Goal: Information Seeking & Learning: Learn about a topic

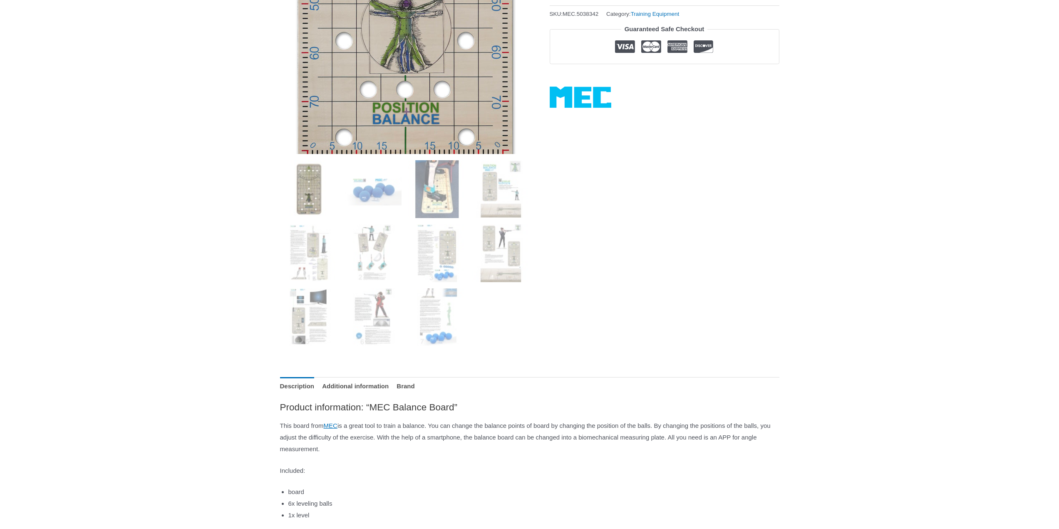
scroll to position [83, 0]
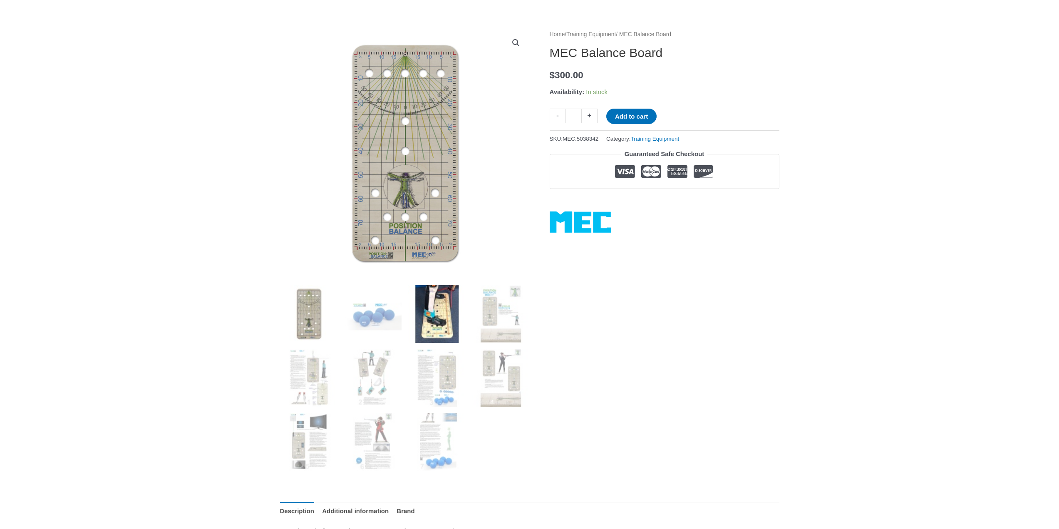
click at [436, 318] on img at bounding box center [437, 314] width 58 height 58
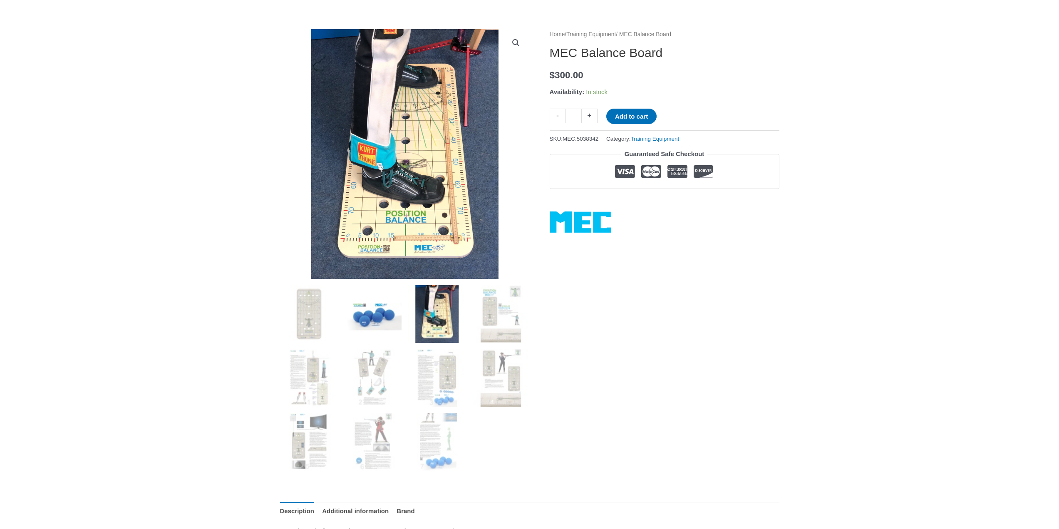
click at [389, 330] on img at bounding box center [373, 314] width 58 height 58
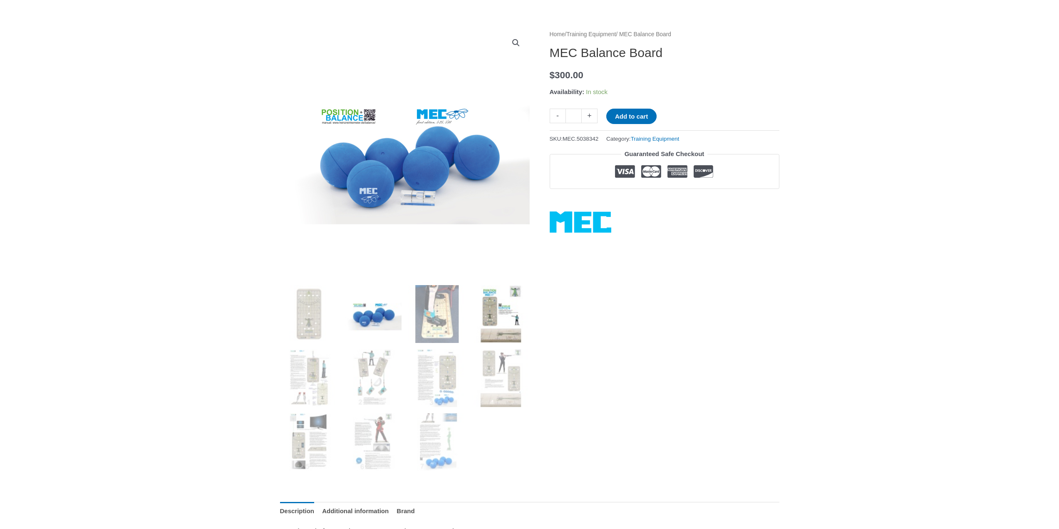
click at [512, 330] on img at bounding box center [501, 314] width 58 height 58
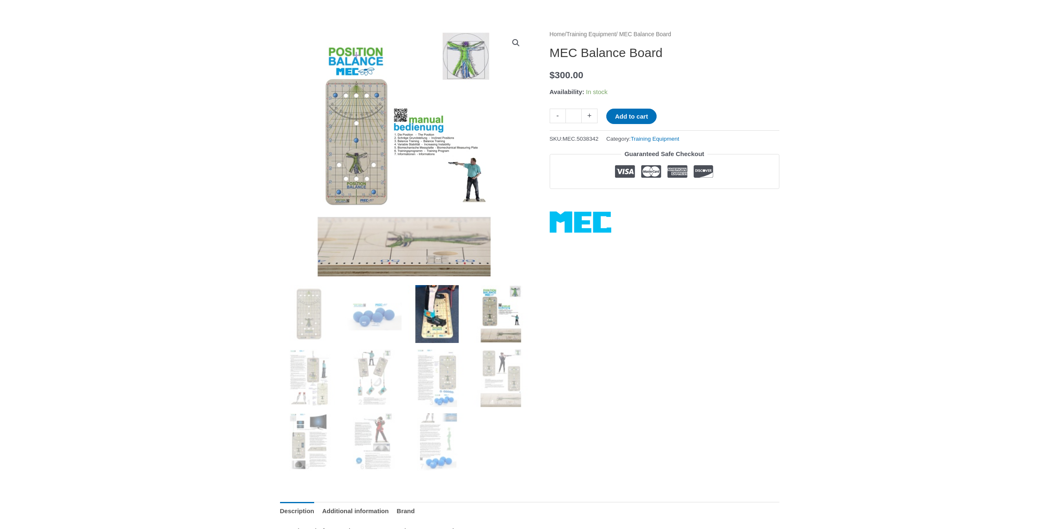
click at [447, 321] on img at bounding box center [437, 314] width 58 height 58
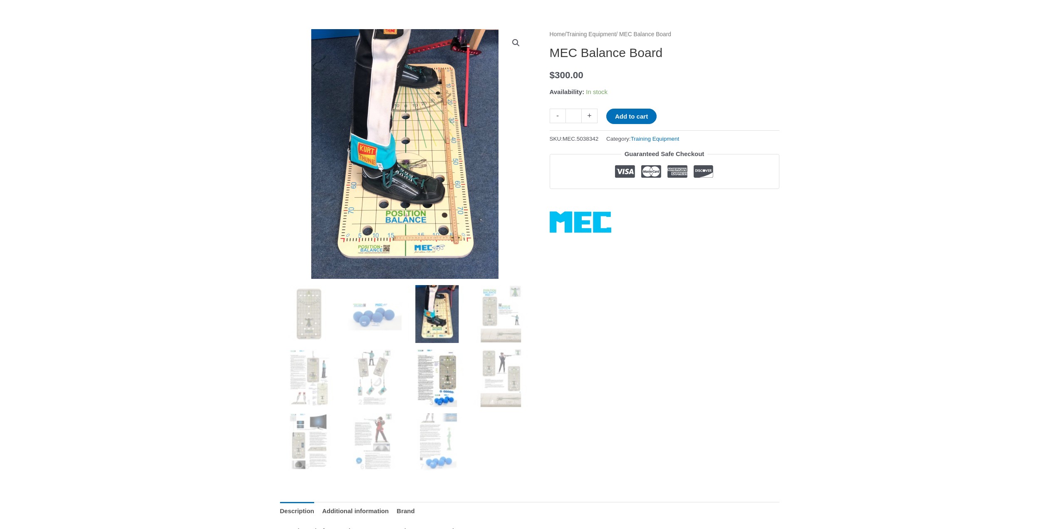
click at [419, 387] on img at bounding box center [437, 378] width 58 height 58
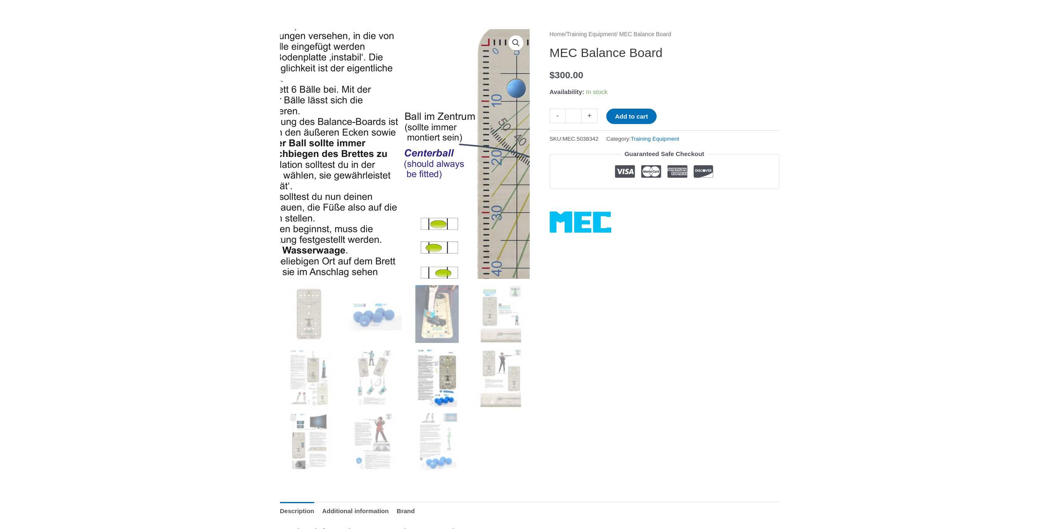
click at [375, 72] on img at bounding box center [443, 359] width 588 height 852
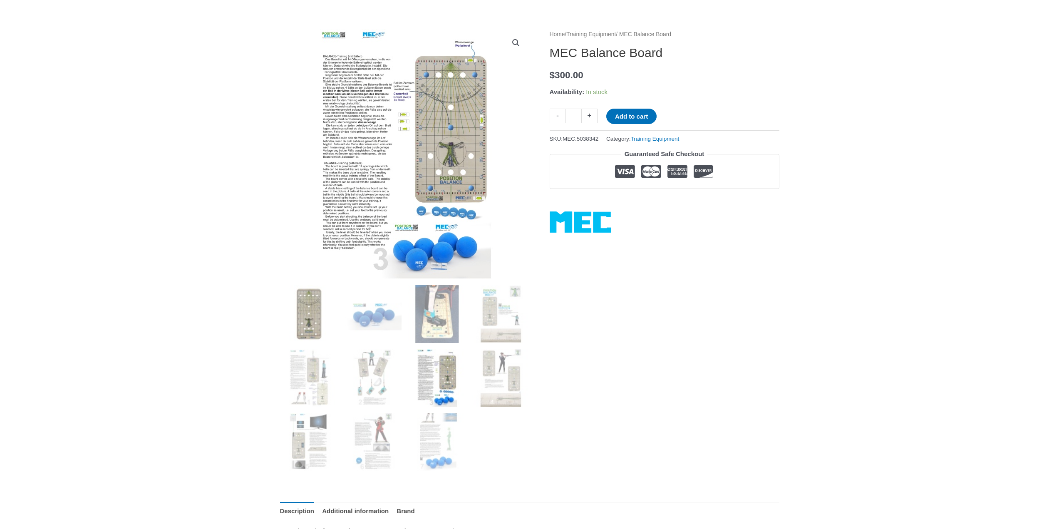
click at [319, 314] on img at bounding box center [309, 314] width 58 height 58
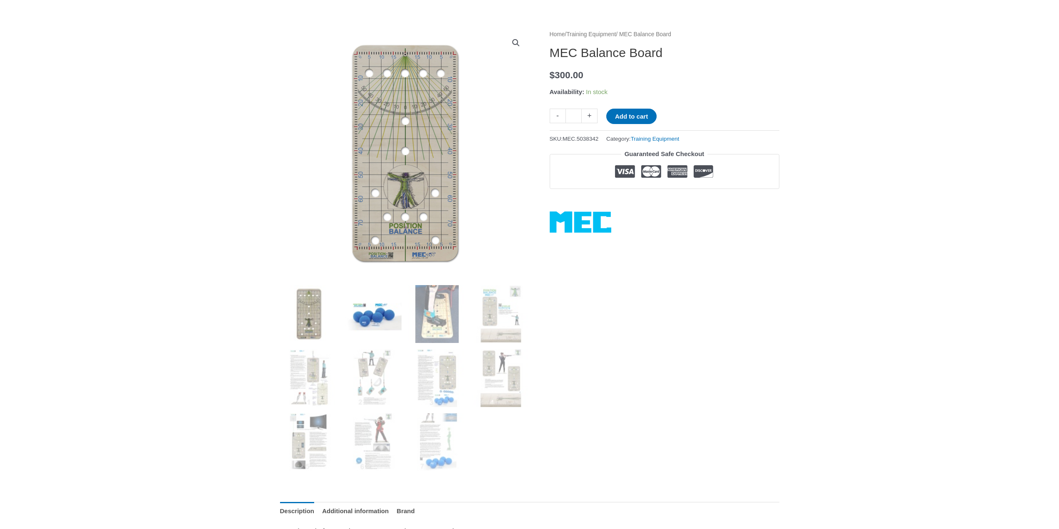
click at [369, 306] on img at bounding box center [373, 314] width 58 height 58
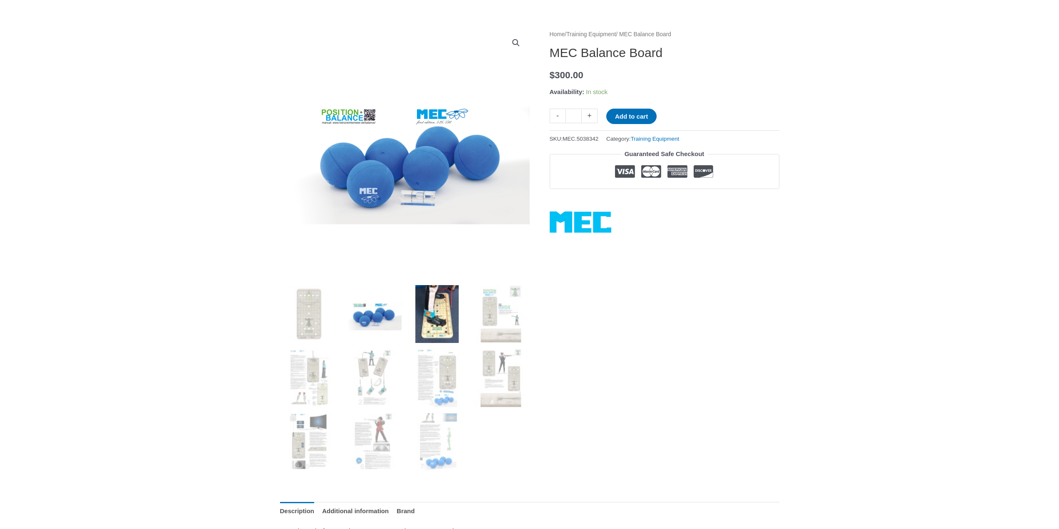
click at [428, 300] on img at bounding box center [437, 314] width 58 height 58
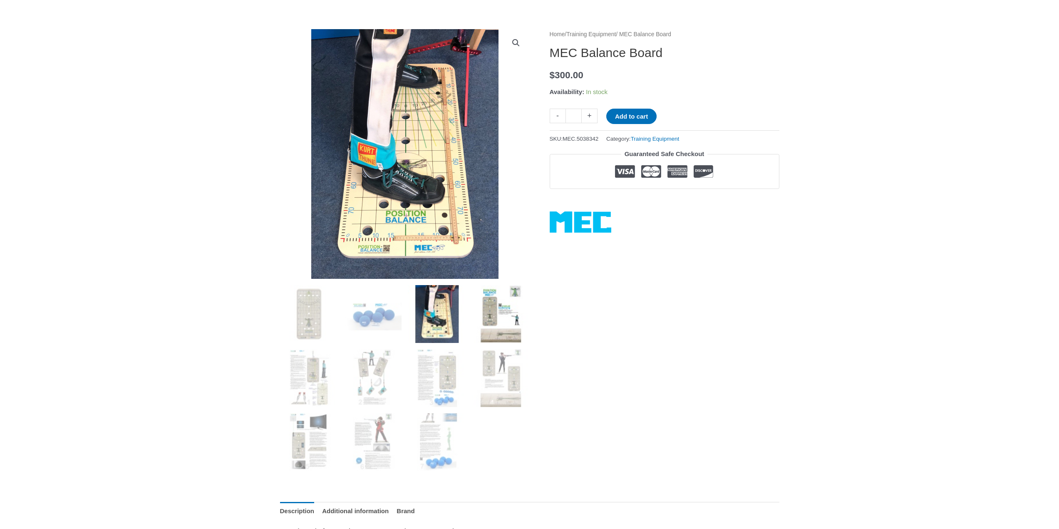
click at [520, 307] on img at bounding box center [501, 314] width 58 height 58
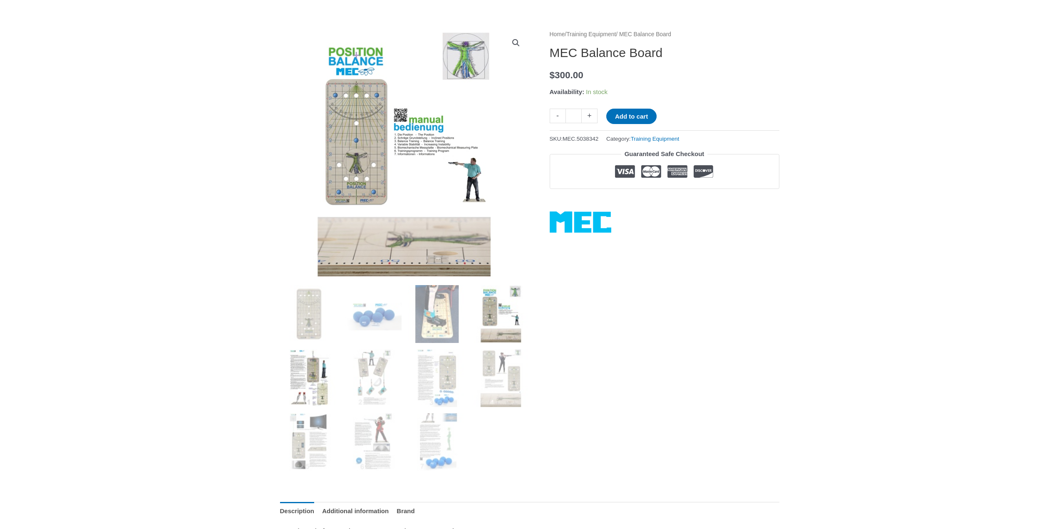
click at [316, 379] on img at bounding box center [309, 378] width 58 height 58
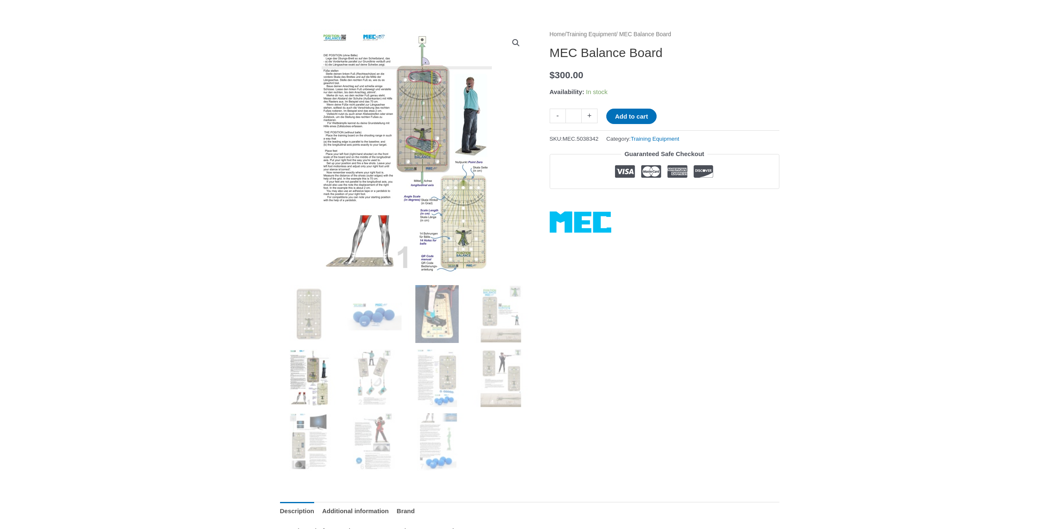
click at [314, 356] on img at bounding box center [309, 378] width 58 height 58
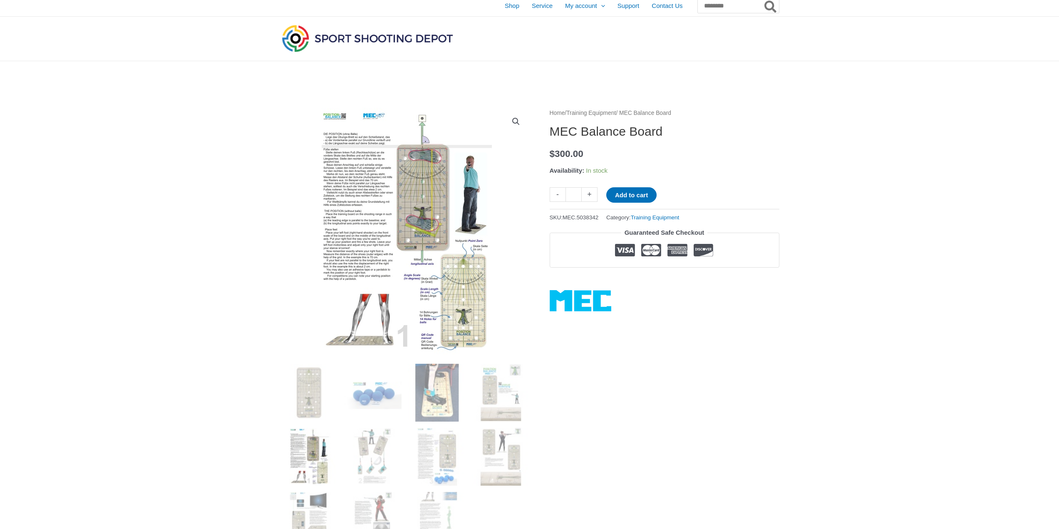
scroll to position [0, 0]
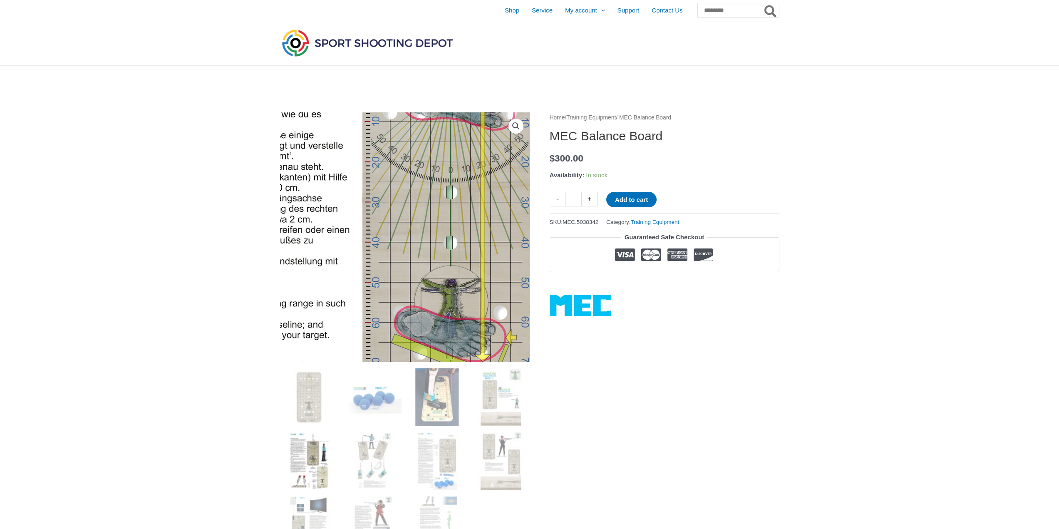
click at [414, 183] on img at bounding box center [391, 367] width 592 height 852
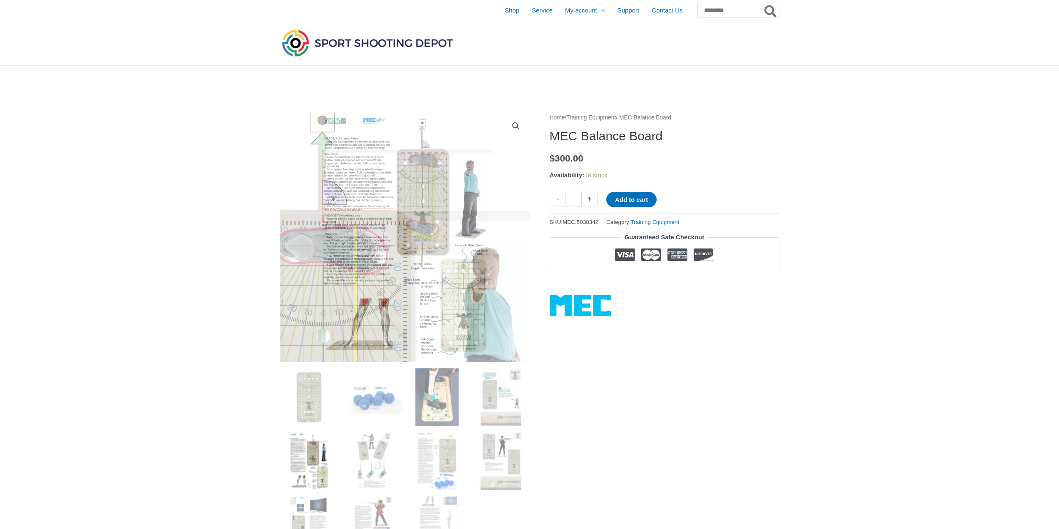
click at [511, 127] on link "View full-screen image gallery" at bounding box center [515, 126] width 15 height 15
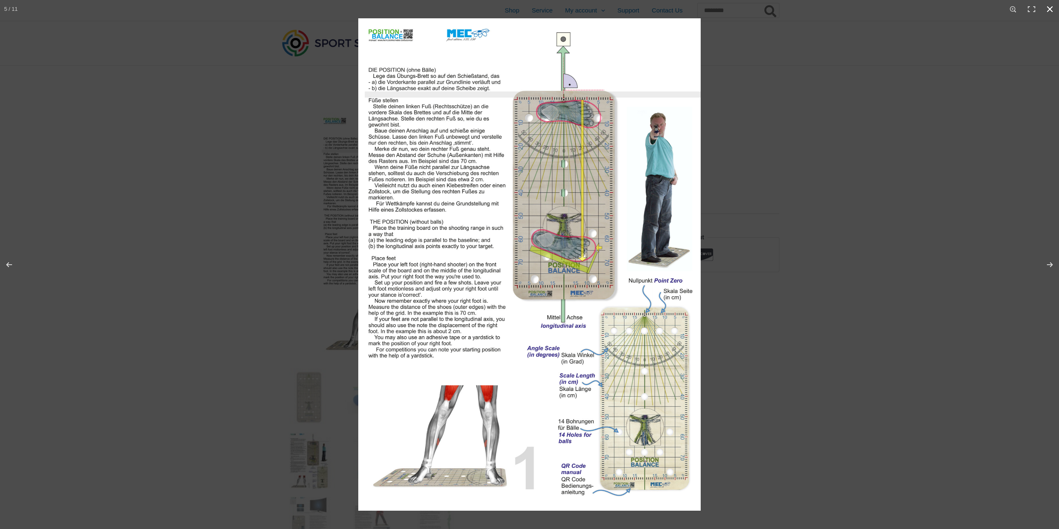
click at [227, 430] on div at bounding box center [529, 264] width 1059 height 529
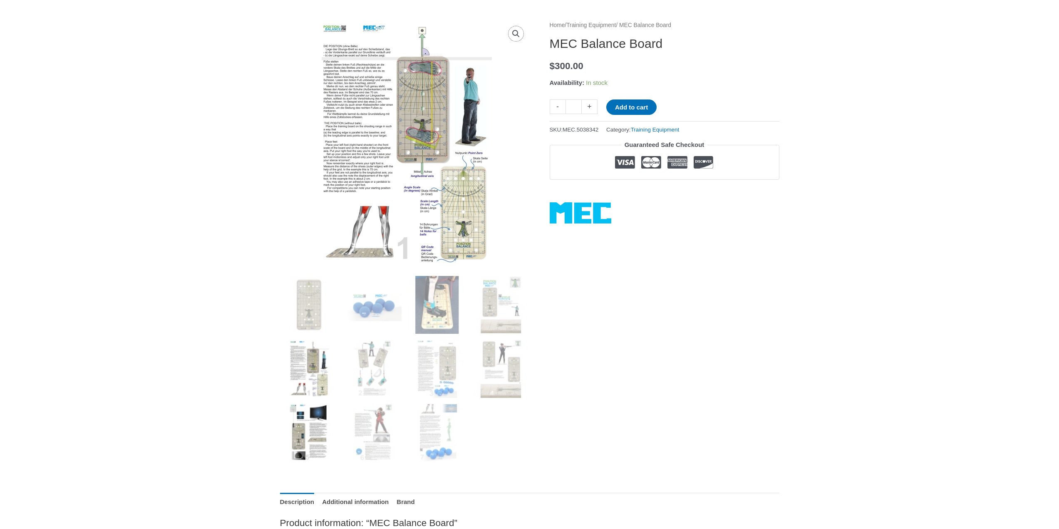
scroll to position [125, 0]
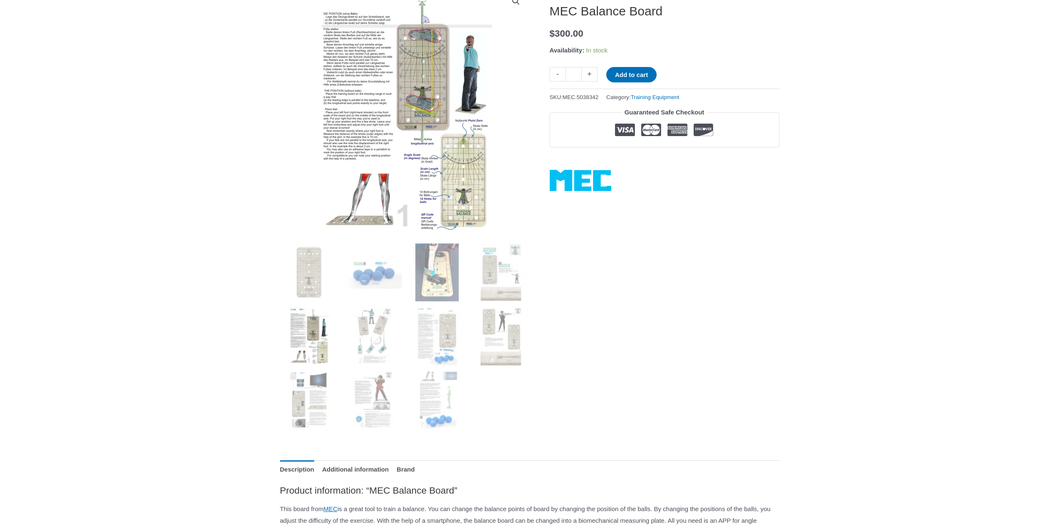
click at [316, 364] on img at bounding box center [309, 336] width 58 height 58
click at [297, 336] on img at bounding box center [309, 336] width 58 height 58
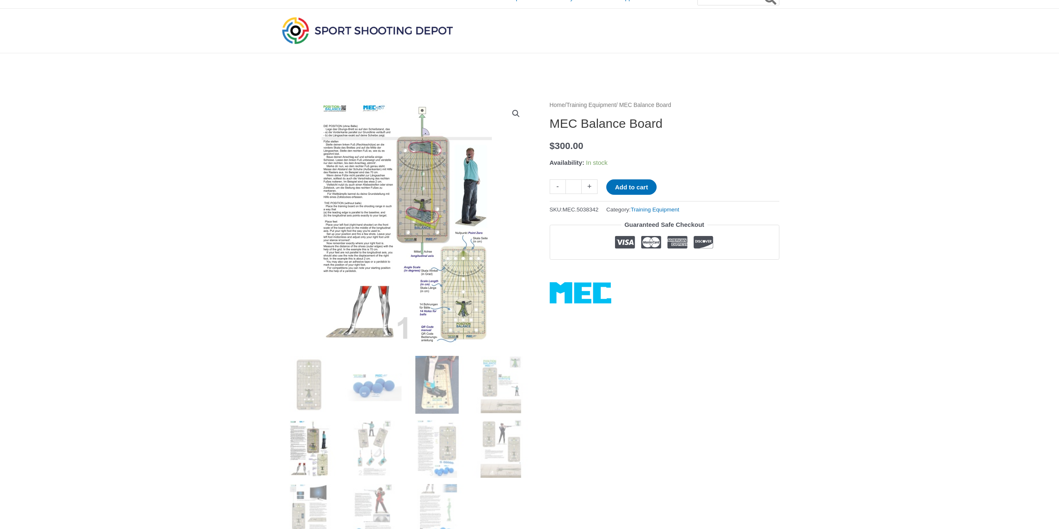
scroll to position [0, 0]
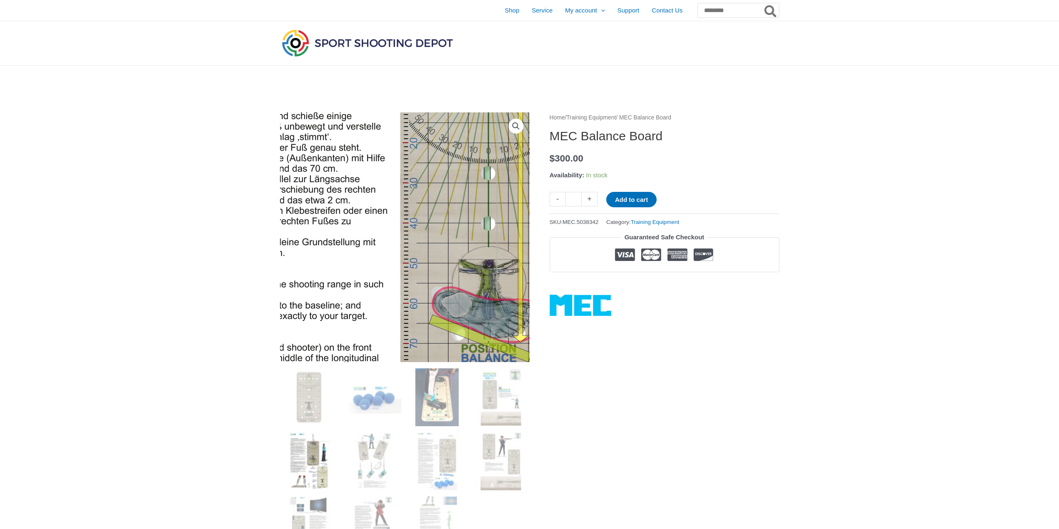
click at [387, 191] on img at bounding box center [429, 347] width 592 height 852
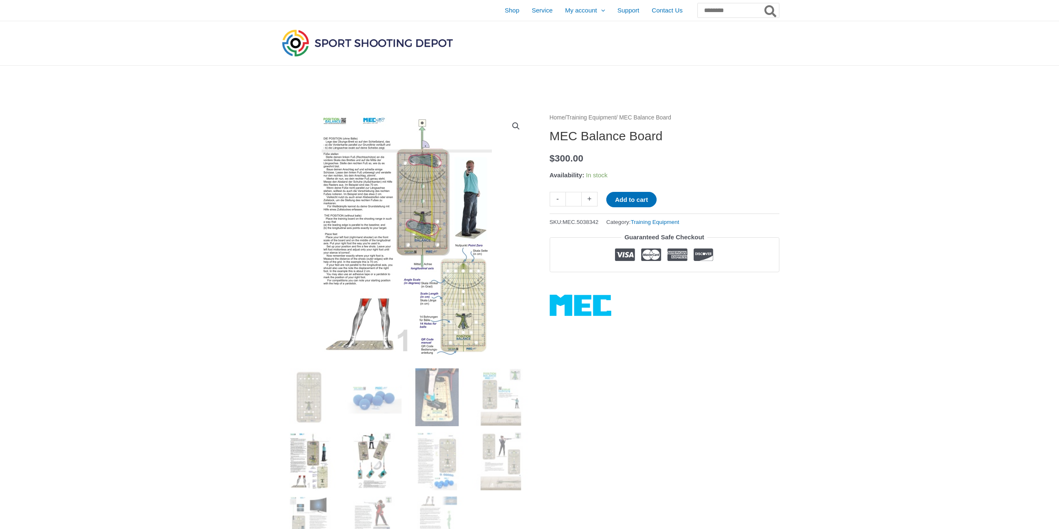
click at [386, 449] on img at bounding box center [373, 461] width 58 height 58
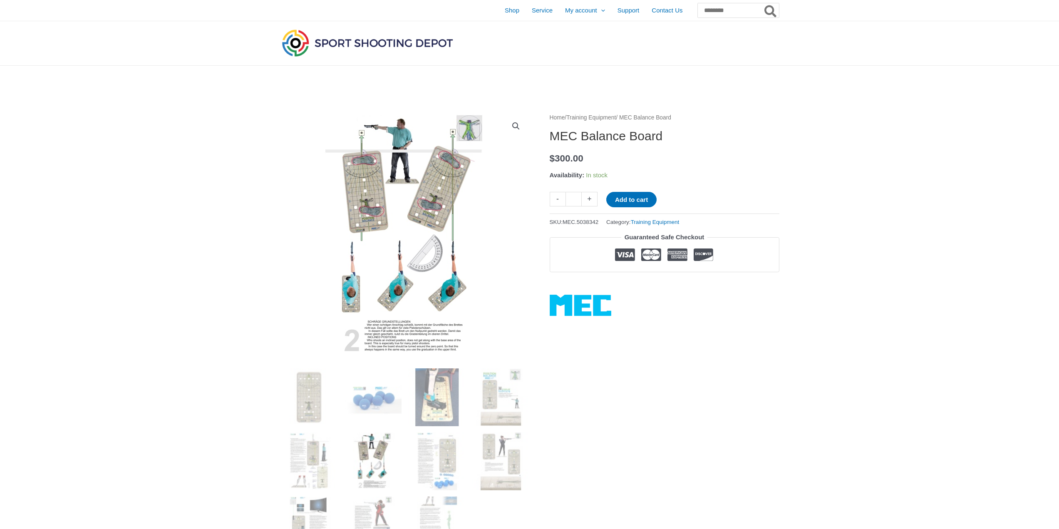
click at [517, 122] on link "View full-screen image gallery" at bounding box center [515, 126] width 15 height 15
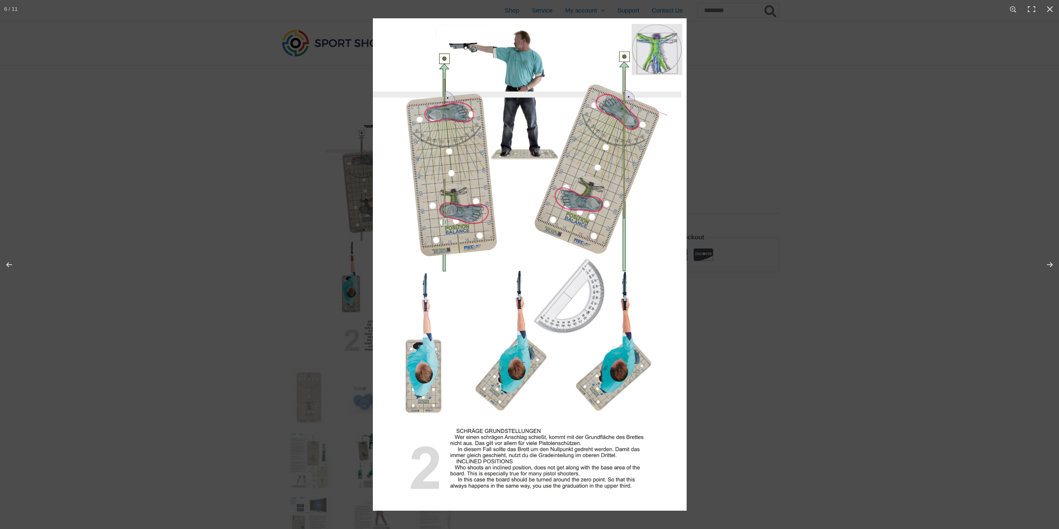
click at [478, 446] on img at bounding box center [530, 264] width 314 height 492
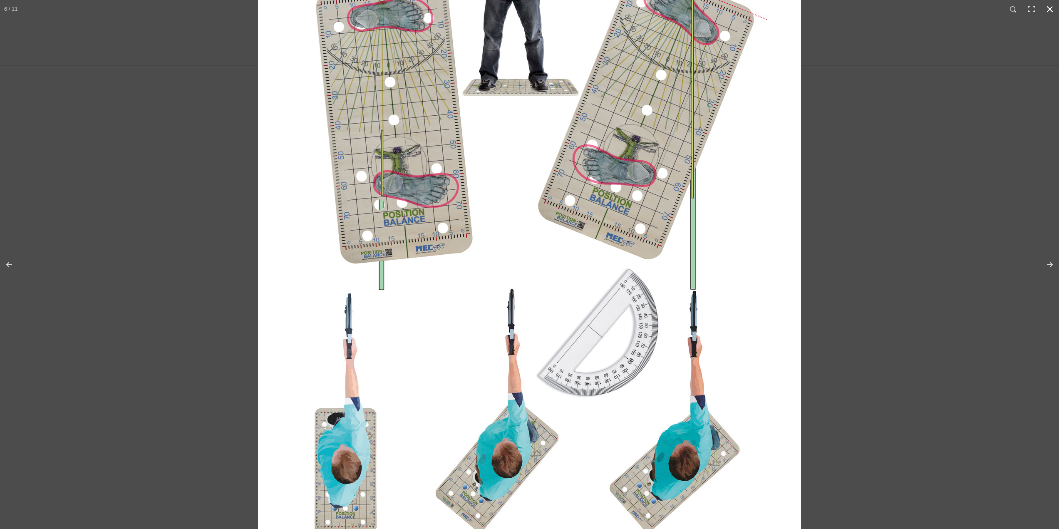
click at [96, 417] on div at bounding box center [529, 264] width 1059 height 529
click at [1052, 11] on button "Close (Esc)" at bounding box center [1049, 9] width 18 height 18
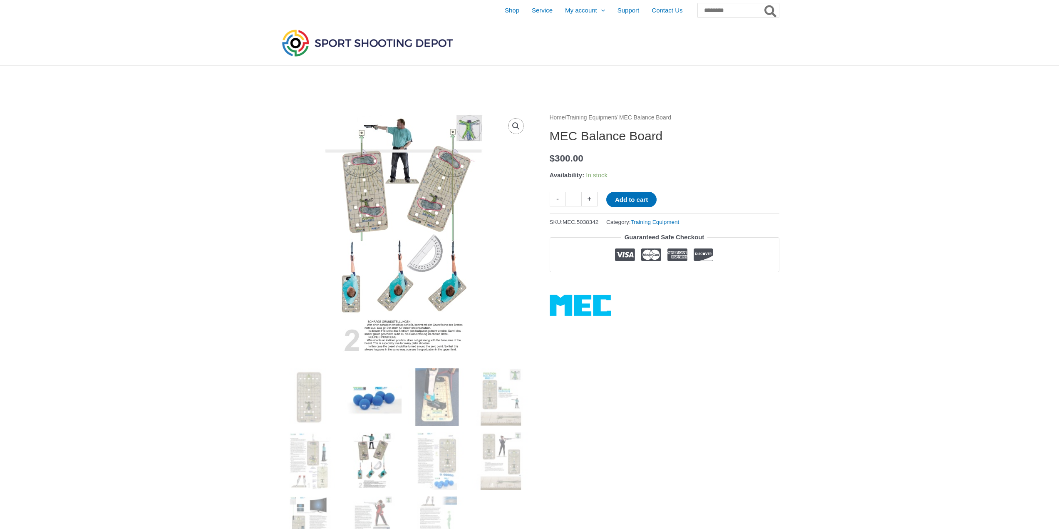
scroll to position [125, 0]
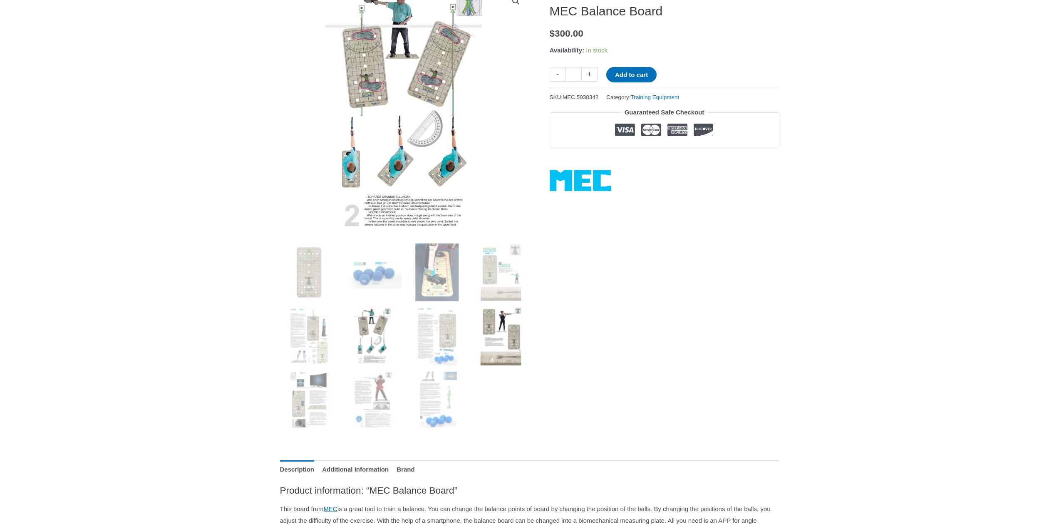
click at [490, 329] on img at bounding box center [501, 336] width 58 height 58
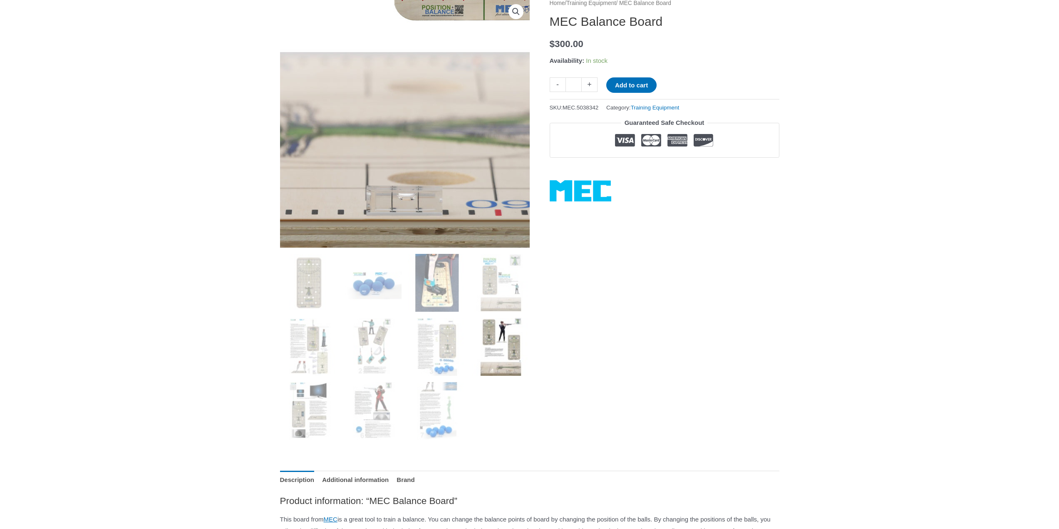
scroll to position [83, 0]
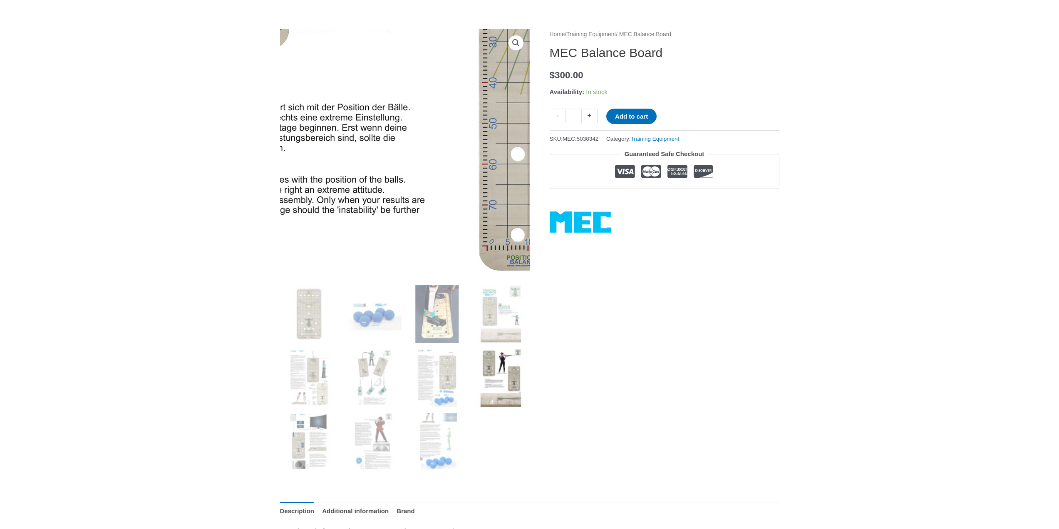
click at [427, 185] on img at bounding box center [372, 79] width 601 height 852
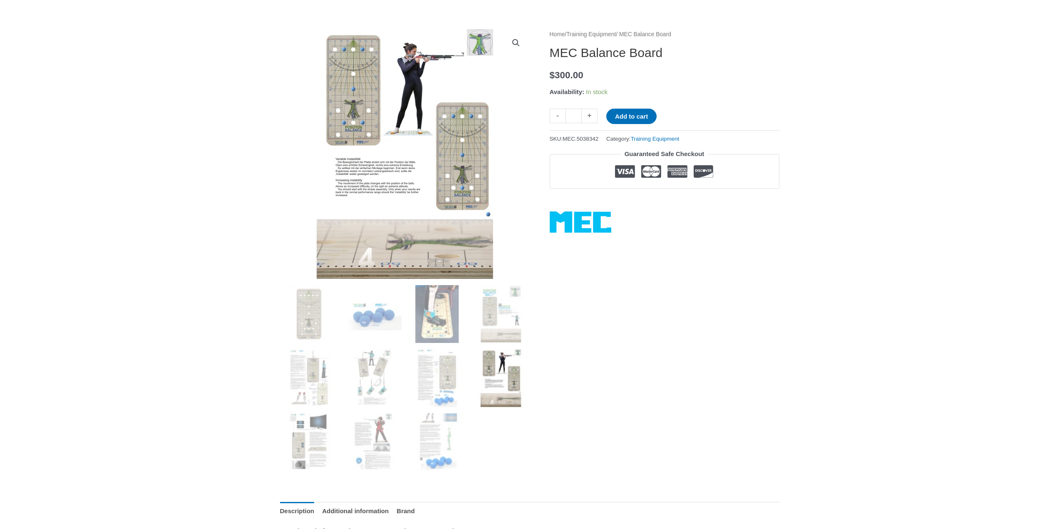
click at [512, 43] on link "View full-screen image gallery" at bounding box center [515, 42] width 15 height 15
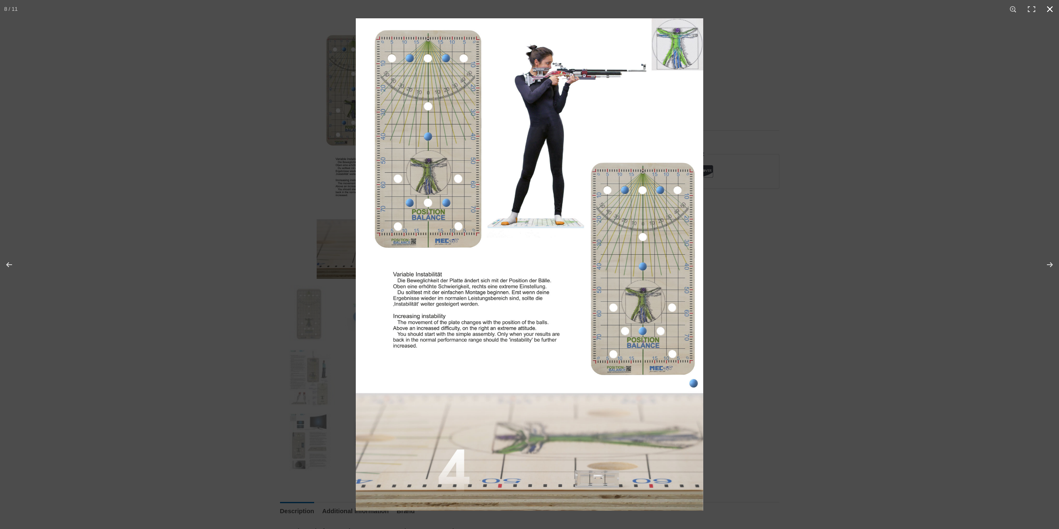
click at [256, 409] on div at bounding box center [529, 264] width 1059 height 529
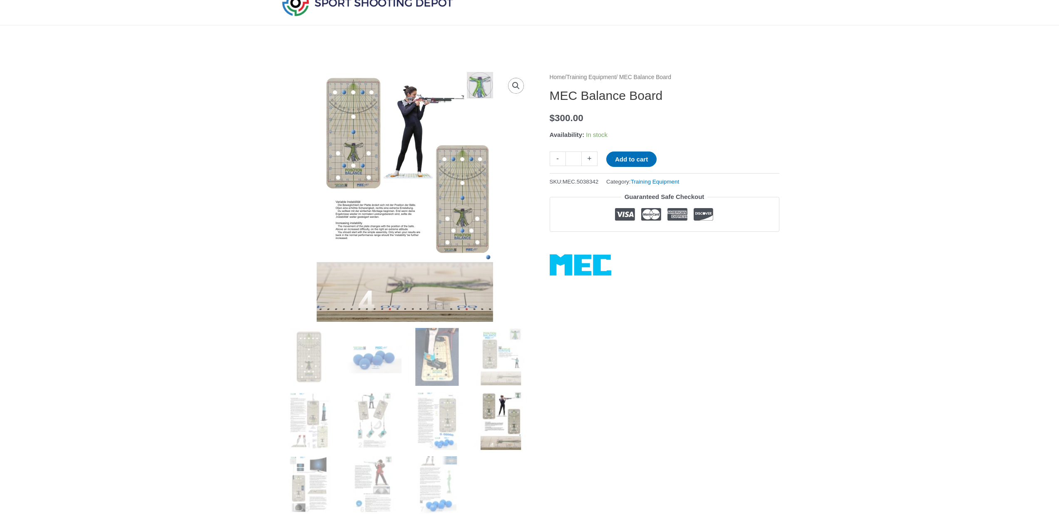
scroll to position [0, 0]
